Goal: Information Seeking & Learning: Learn about a topic

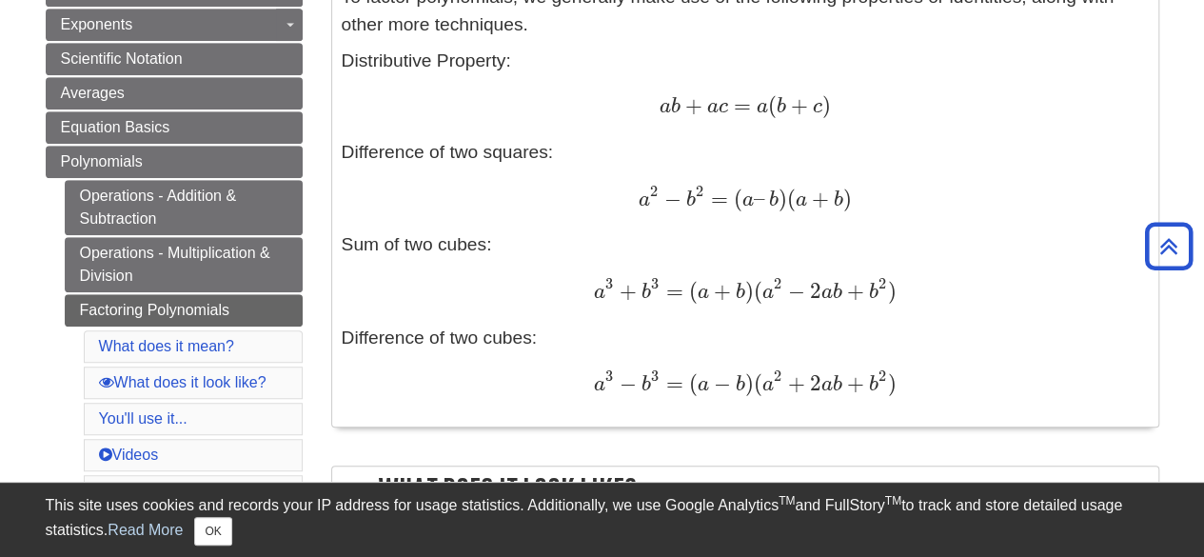
scroll to position [545, 0]
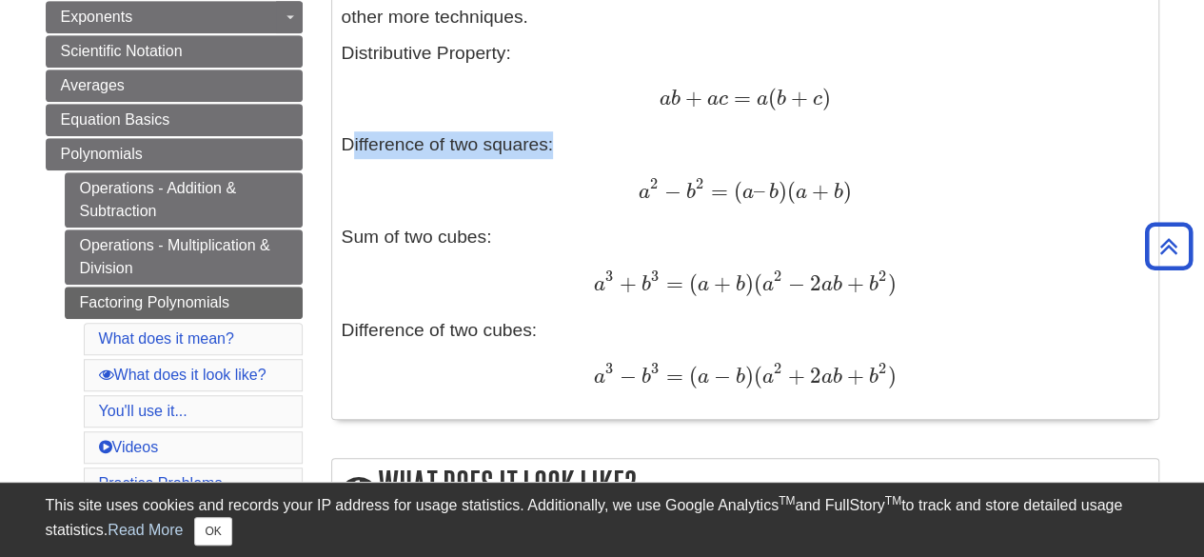
drag, startPoint x: 545, startPoint y: 145, endPoint x: 344, endPoint y: 139, distance: 200.9
click at [344, 139] on div "Definitions: Factoring a polynomial is expressing the polynomial as a product o…" at bounding box center [745, 131] width 807 height 553
copy div "Difference of two squares"
drag, startPoint x: 342, startPoint y: 233, endPoint x: 503, endPoint y: 235, distance: 160.9
click at [503, 235] on div "Definitions: Factoring a polynomial is expressing the polynomial as a product o…" at bounding box center [745, 131] width 807 height 553
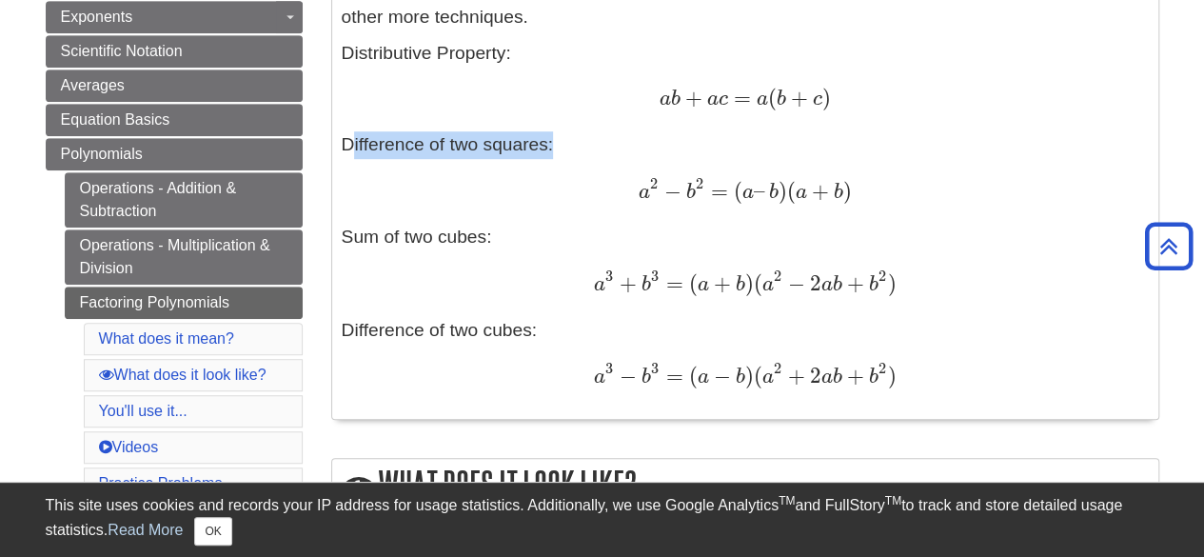
copy div "Sum of two cubes:"
drag, startPoint x: 536, startPoint y: 329, endPoint x: 339, endPoint y: 328, distance: 197.1
click at [339, 328] on div "Definitions: Factoring a polynomial is expressing the polynomial as a product o…" at bounding box center [745, 132] width 826 height 572
copy div "Difference of two cubes:"
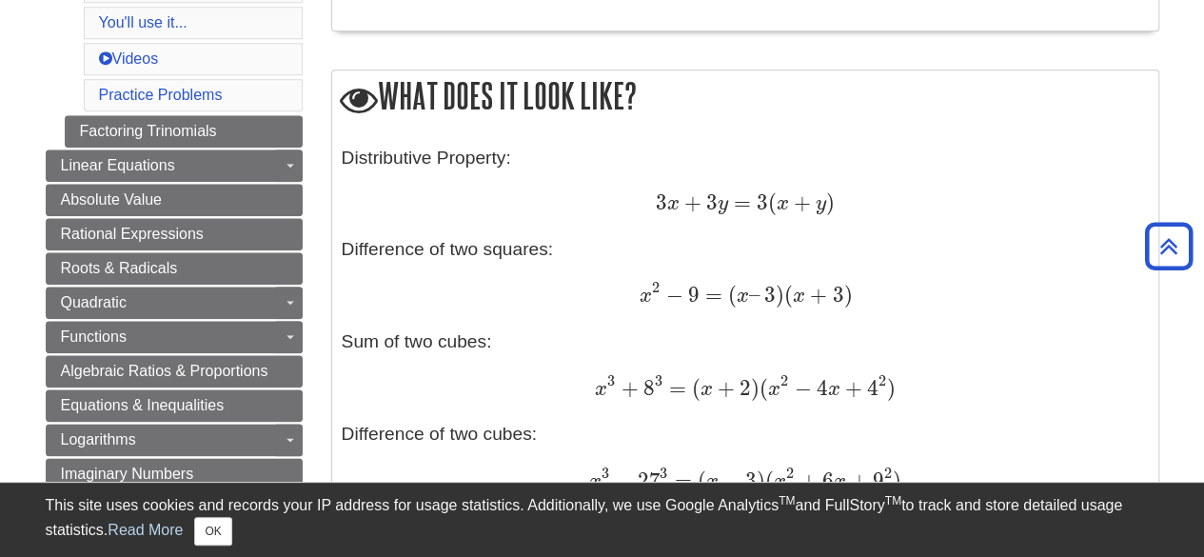
scroll to position [898, 0]
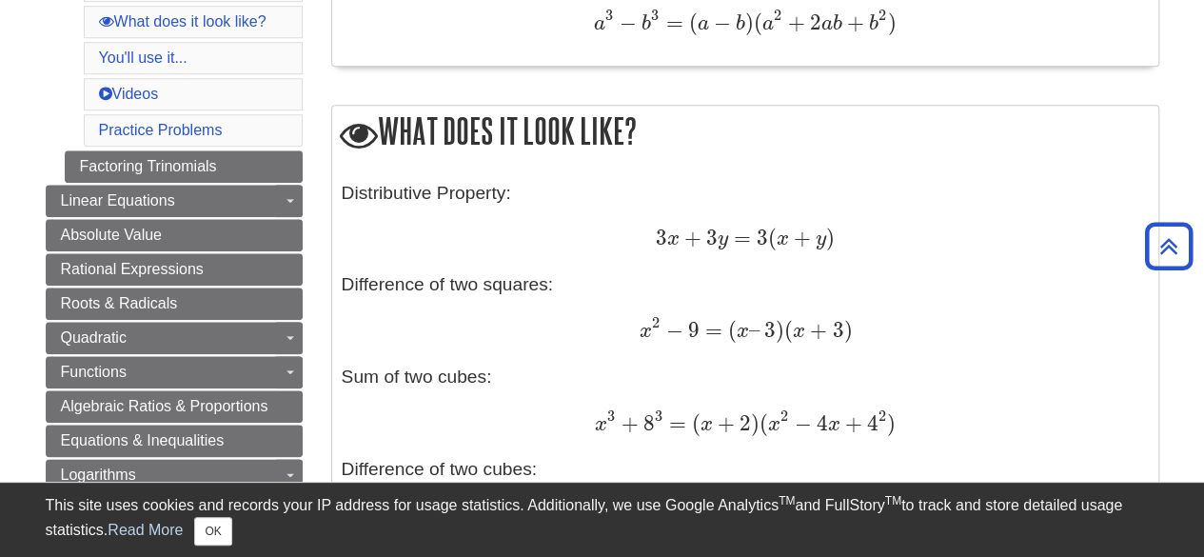
click at [673, 159] on div "What does it look like? Distributive Property: 3 x + 3 y = 3 ( x + y ) 3 x + 3 …" at bounding box center [745, 332] width 828 height 455
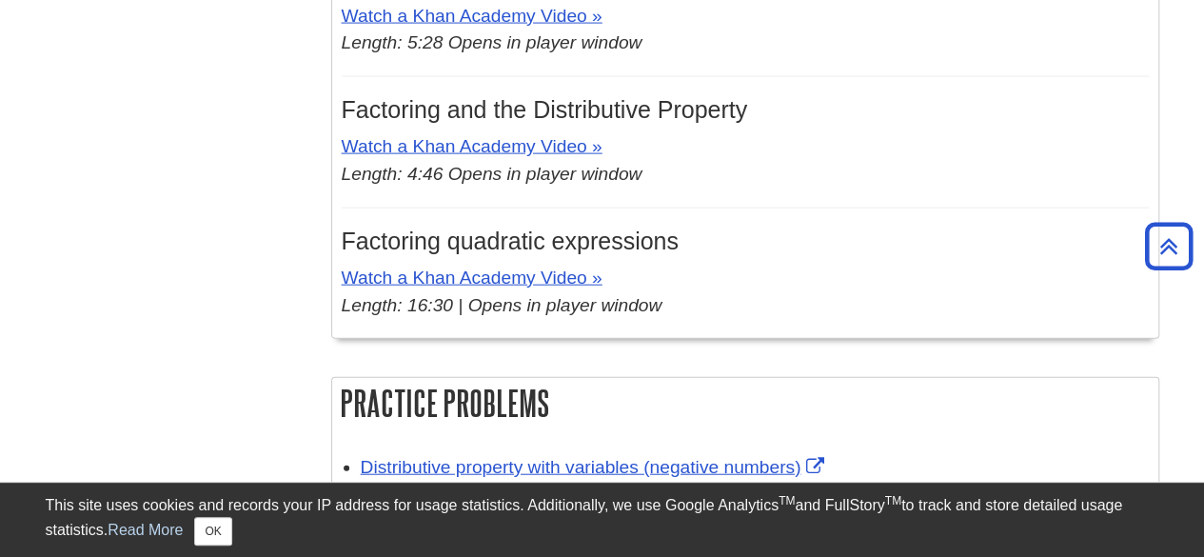
scroll to position [2075, 0]
